Goal: Task Accomplishment & Management: Understand process/instructions

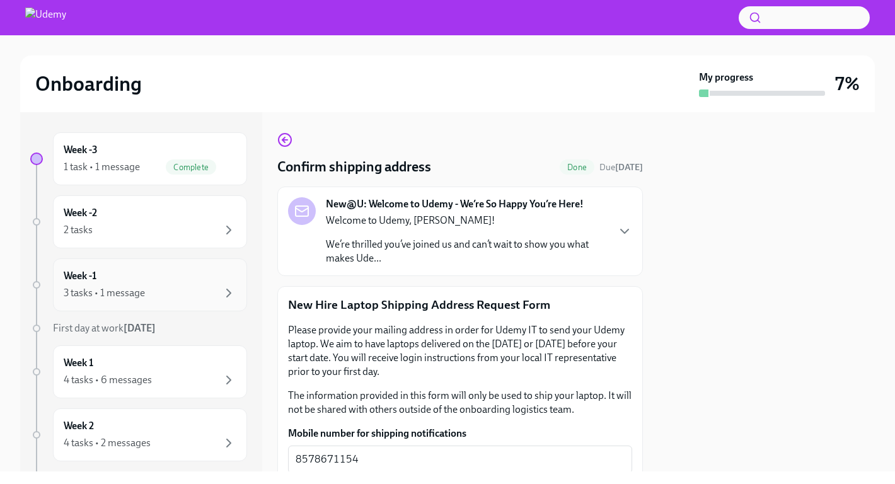
click at [113, 296] on div "3 tasks • 1 message" at bounding box center [104, 293] width 81 height 14
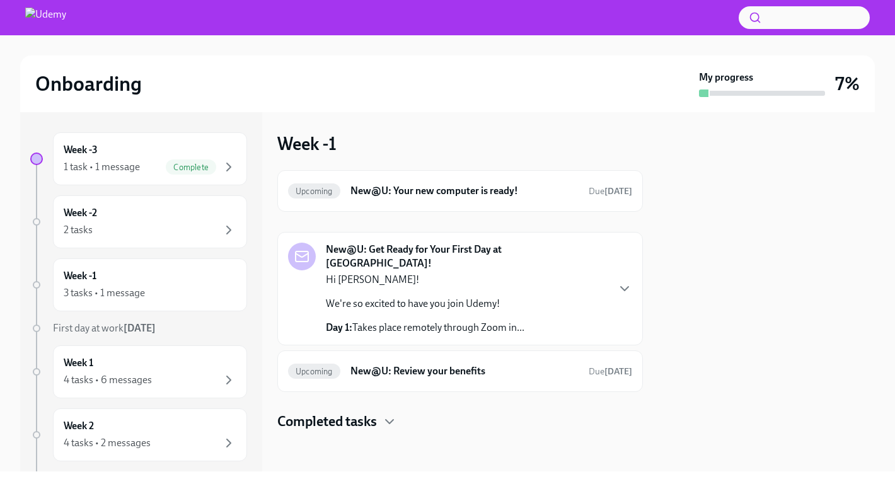
click at [374, 281] on div "Hi [PERSON_NAME]! We're so excited to have you join Udemy! Day 1: Takes place r…" at bounding box center [425, 304] width 199 height 62
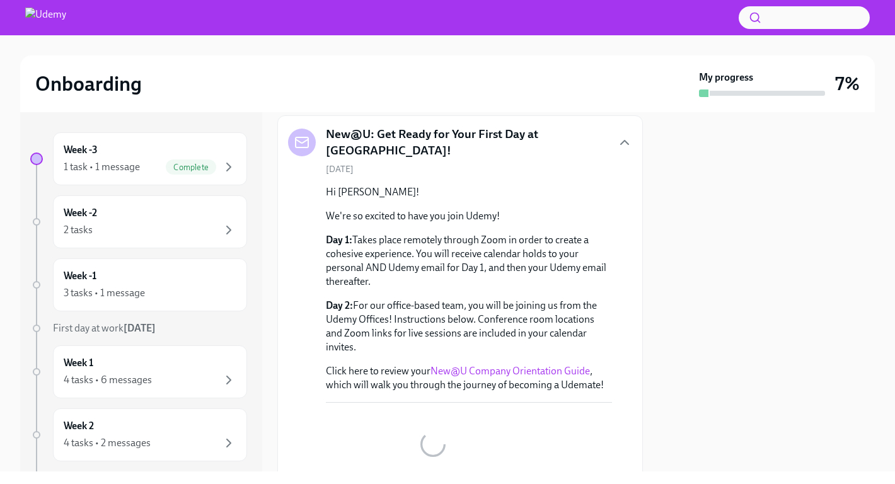
scroll to position [171, 0]
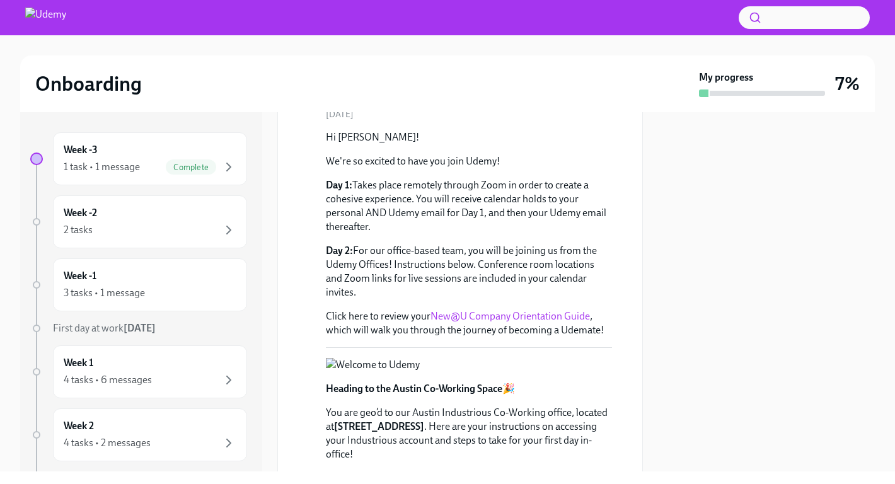
click at [381, 262] on p "Day 2: For our office-based team, you will be joining us from the Udemy Offices…" at bounding box center [469, 271] width 286 height 55
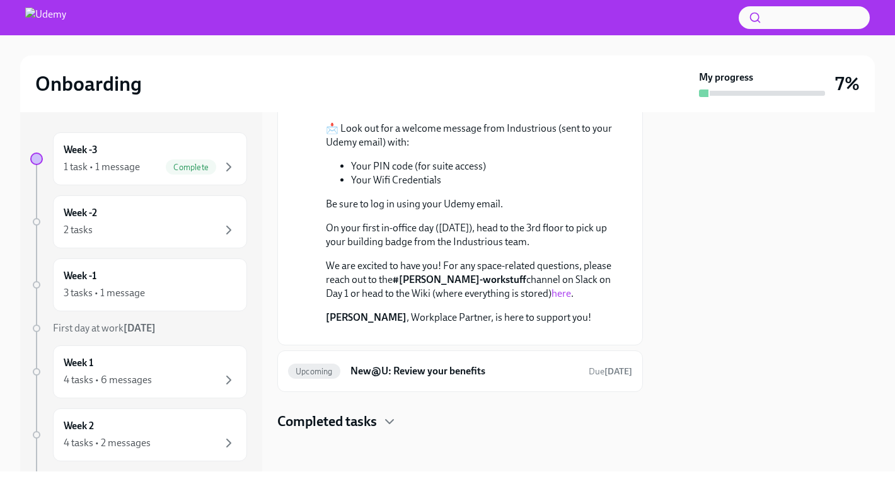
scroll to position [681, 0]
click at [364, 378] on h6 "New@U: Review your benefits" at bounding box center [464, 371] width 228 height 14
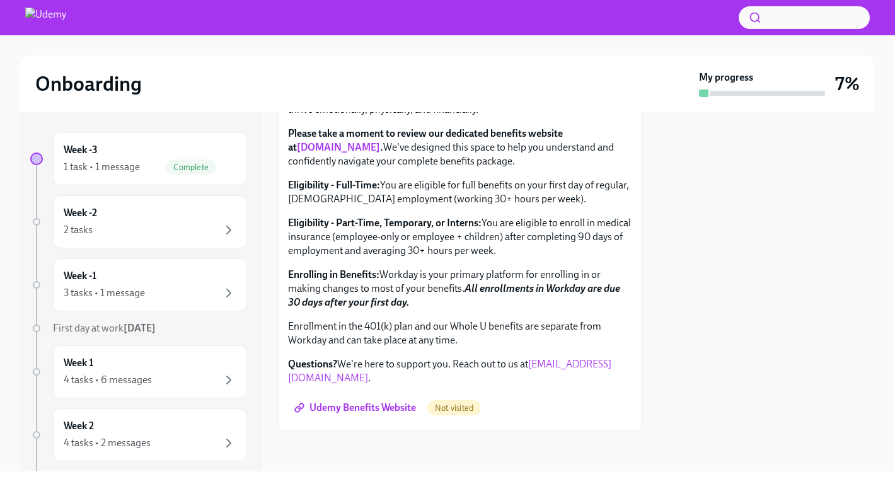
scroll to position [418, 0]
click at [225, 377] on icon "button" at bounding box center [228, 379] width 15 height 15
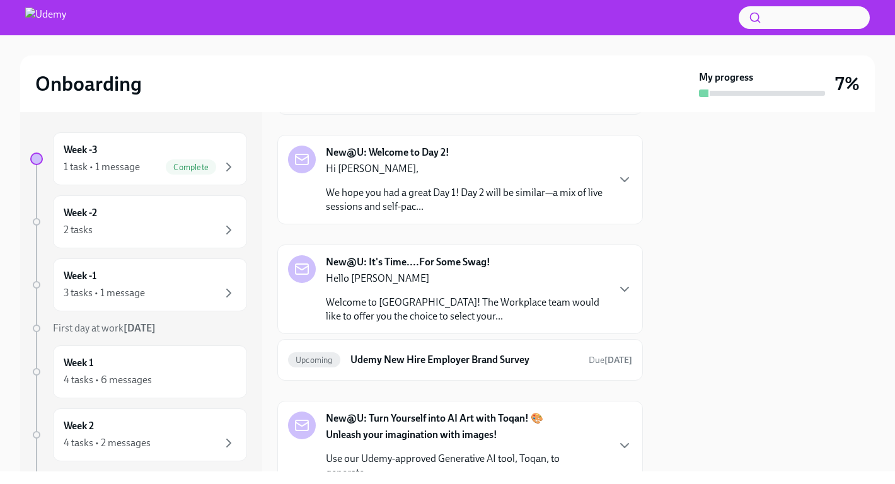
scroll to position [379, 0]
click at [337, 291] on div "Hello [PERSON_NAME] Welcome to Udemy! The Workplace team would like to offer yo…" at bounding box center [466, 297] width 281 height 52
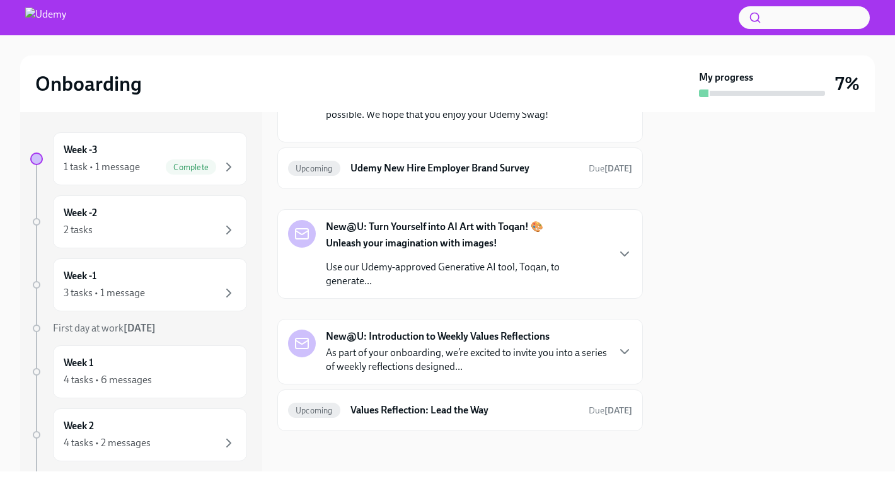
scroll to position [993, 0]
click at [387, 288] on p "Use our Udemy-approved Generative AI tool, Toqan, to generate..." at bounding box center [466, 274] width 281 height 28
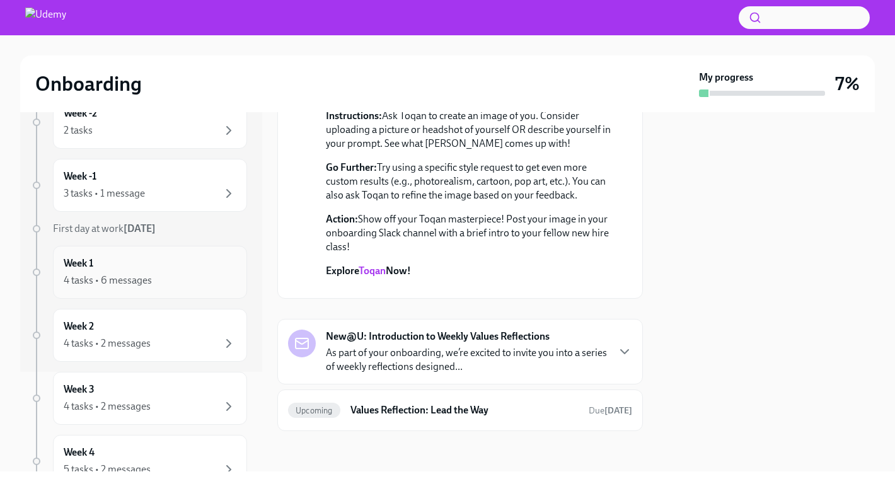
scroll to position [106, 0]
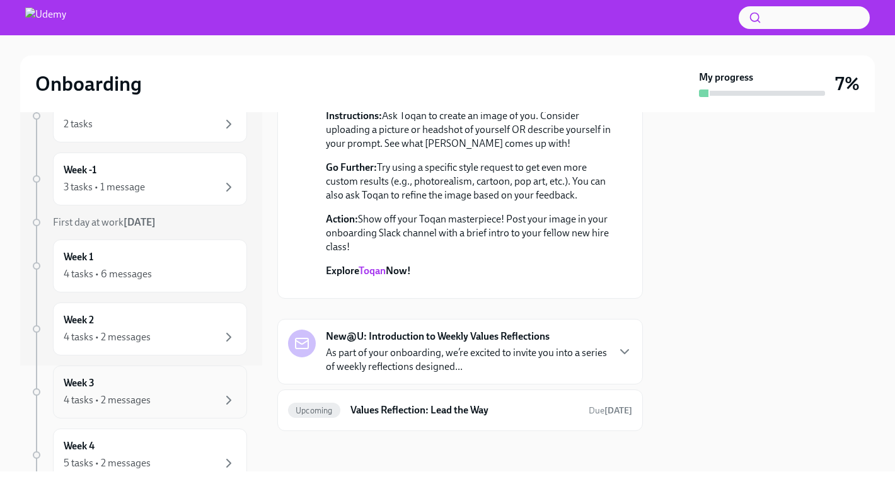
click at [146, 379] on div "Week 3 4 tasks • 2 messages" at bounding box center [150, 392] width 173 height 32
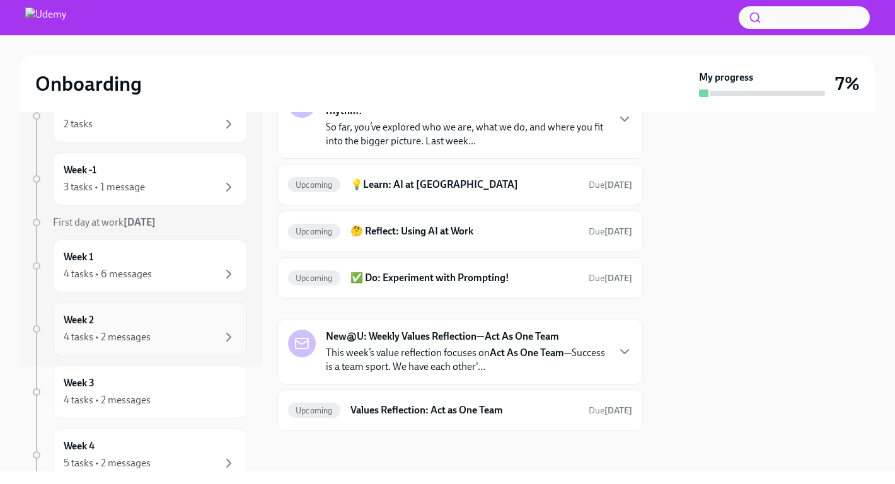
click at [159, 349] on div "Week 2 4 tasks • 2 messages" at bounding box center [150, 329] width 194 height 53
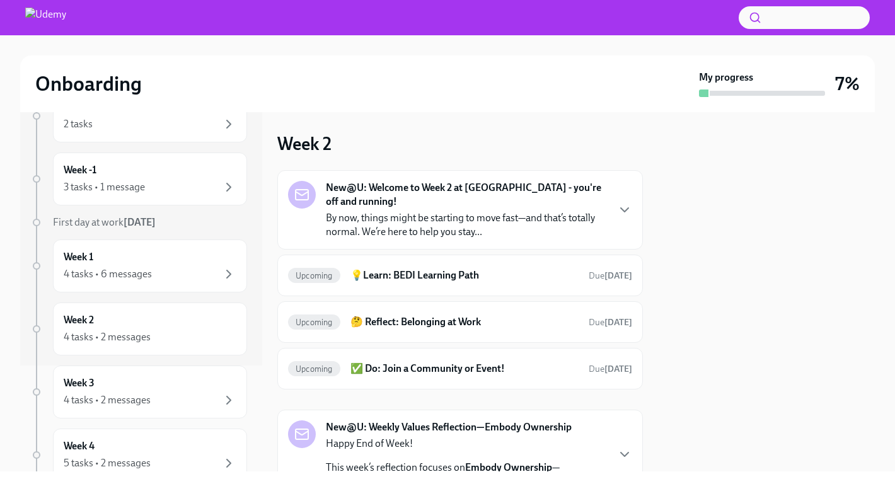
click at [446, 233] on div "New@U: Welcome to Week 2 at [GEOGRAPHIC_DATA] - you're off and running! By now,…" at bounding box center [460, 209] width 366 height 79
